Goal: Find specific fact: Find specific fact

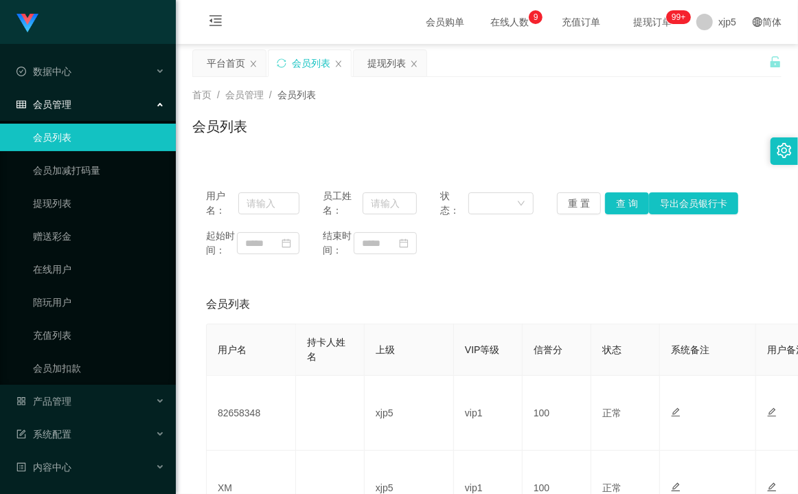
scroll to position [52, 0]
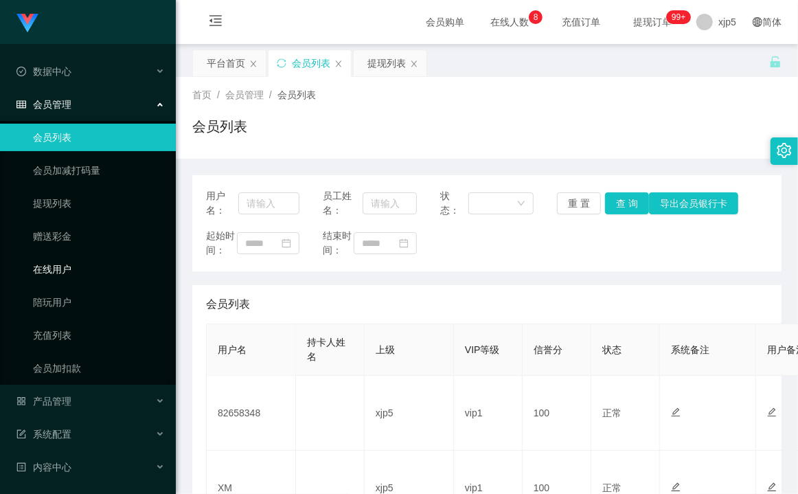
scroll to position [211, 0]
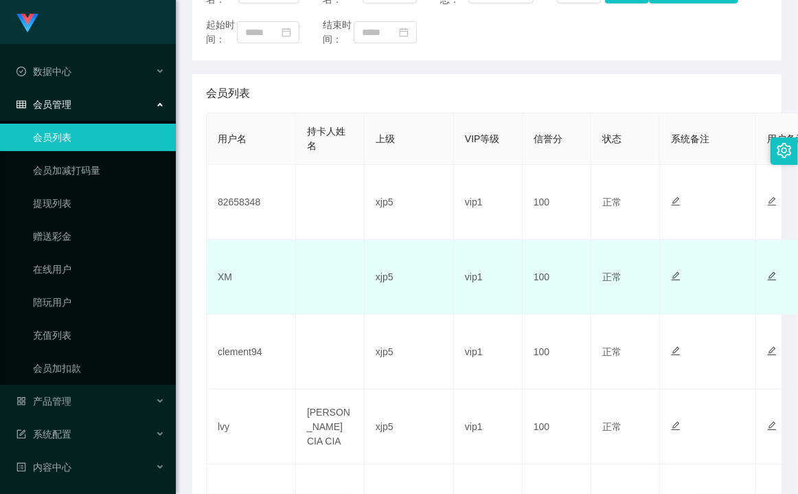
click at [228, 286] on td "XM" at bounding box center [251, 277] width 89 height 75
copy td "XM"
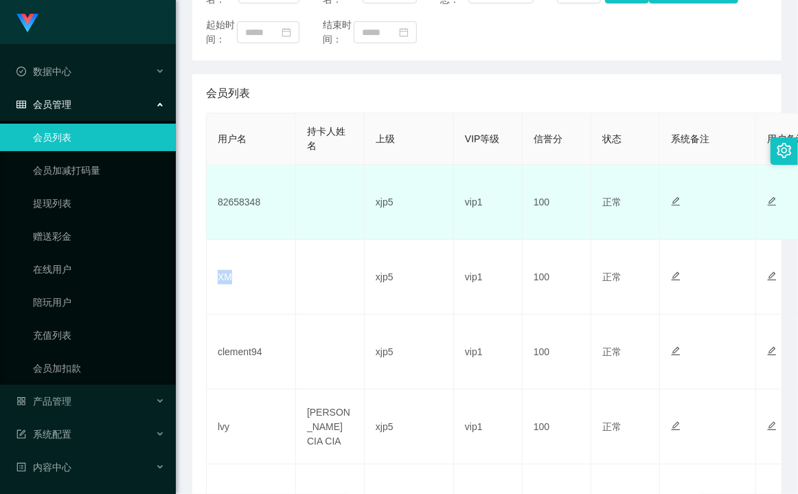
click at [249, 213] on td "82658348" at bounding box center [251, 202] width 89 height 75
copy td "82658348"
